Goal: Navigation & Orientation: Find specific page/section

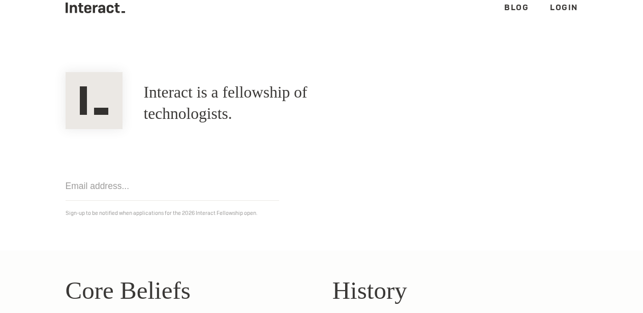
scroll to position [319, 0]
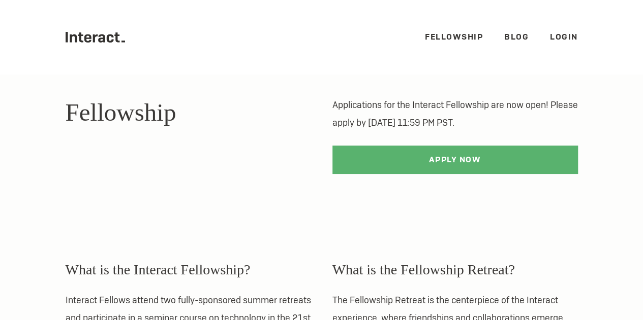
click at [90, 47] on ul ".cls-1{fill:#33312f;} interact-brand-logotype-black Fellowship Blog Login" at bounding box center [322, 37] width 512 height 75
click at [101, 29] on ul ".cls-1{fill:#33312f;} interact-brand-logotype-black Fellowship Blog Login" at bounding box center [322, 37] width 512 height 75
click at [451, 38] on link "Fellowship" at bounding box center [454, 36] width 58 height 11
click at [509, 39] on link "Blog" at bounding box center [516, 36] width 24 height 11
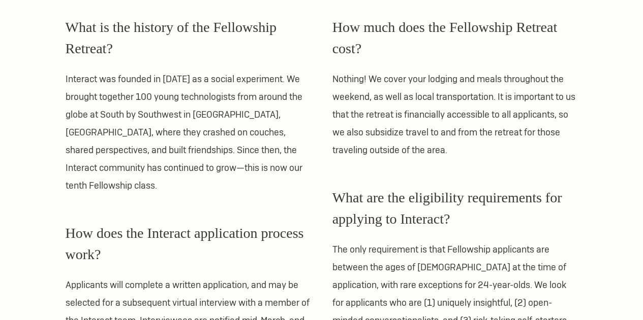
scroll to position [587, 0]
